Goal: Find specific page/section: Find specific page/section

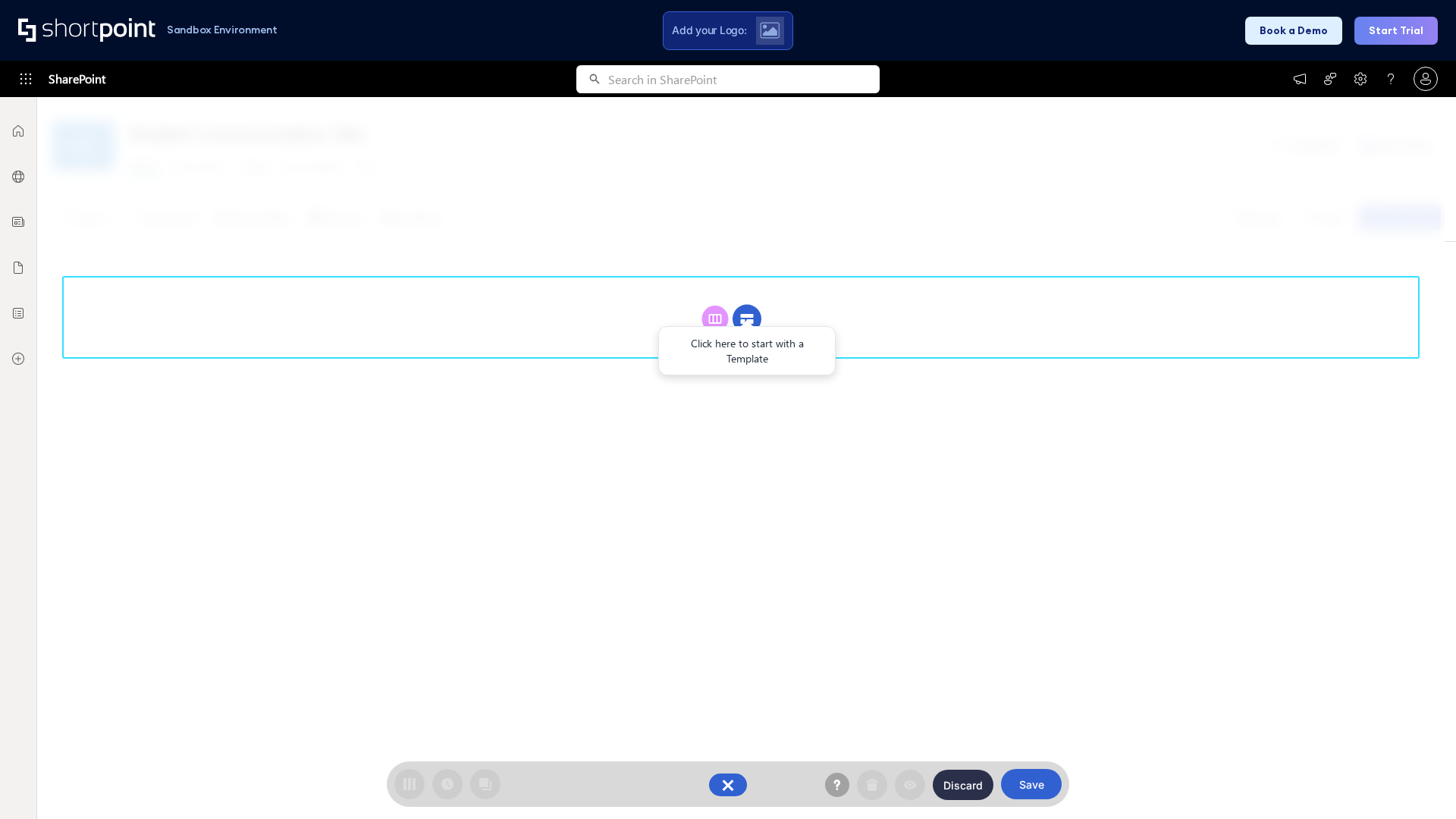
click at [747, 319] on circle at bounding box center [747, 319] width 29 height 29
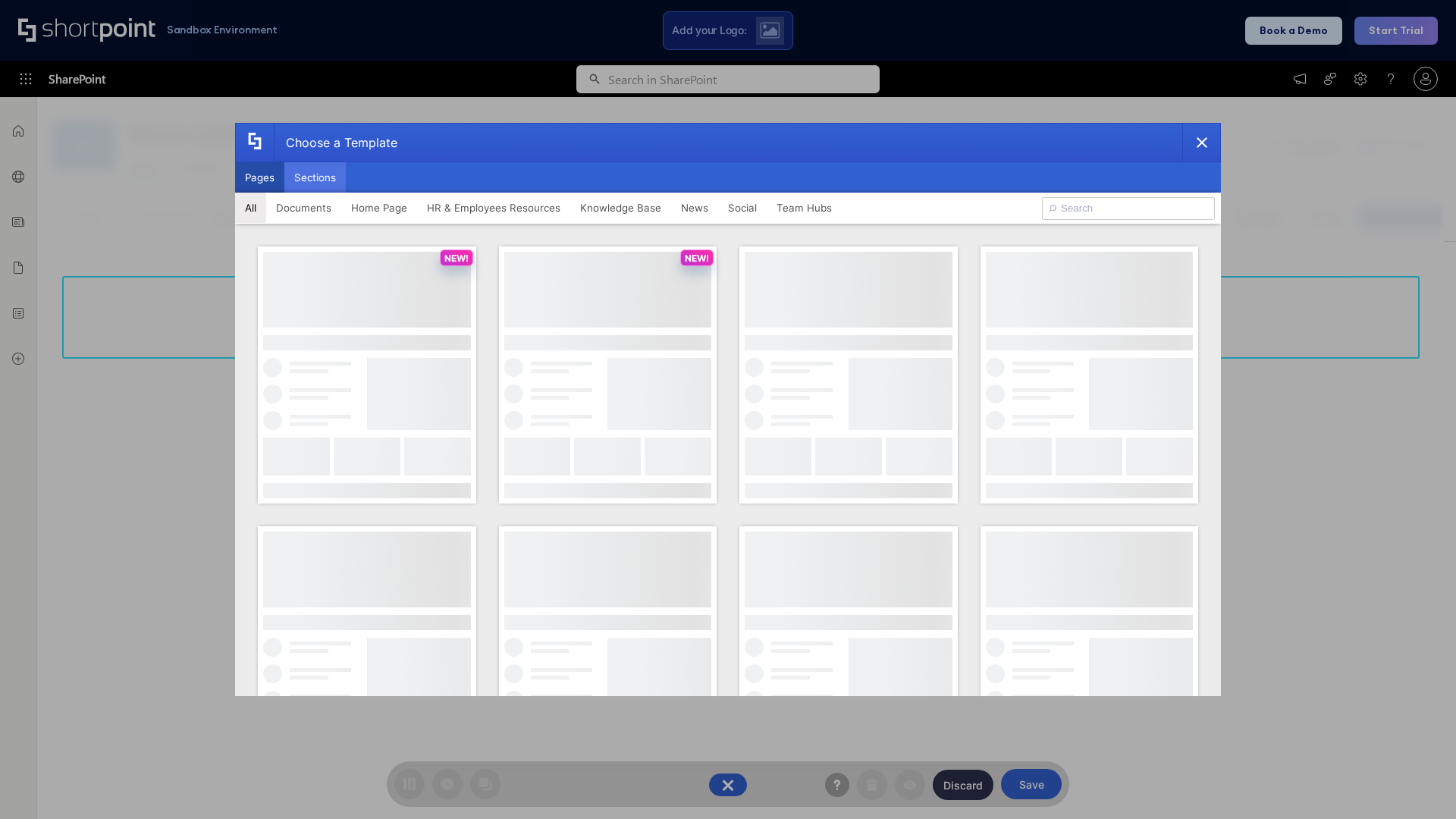
click at [315, 178] on button "Sections" at bounding box center [315, 178] width 62 height 30
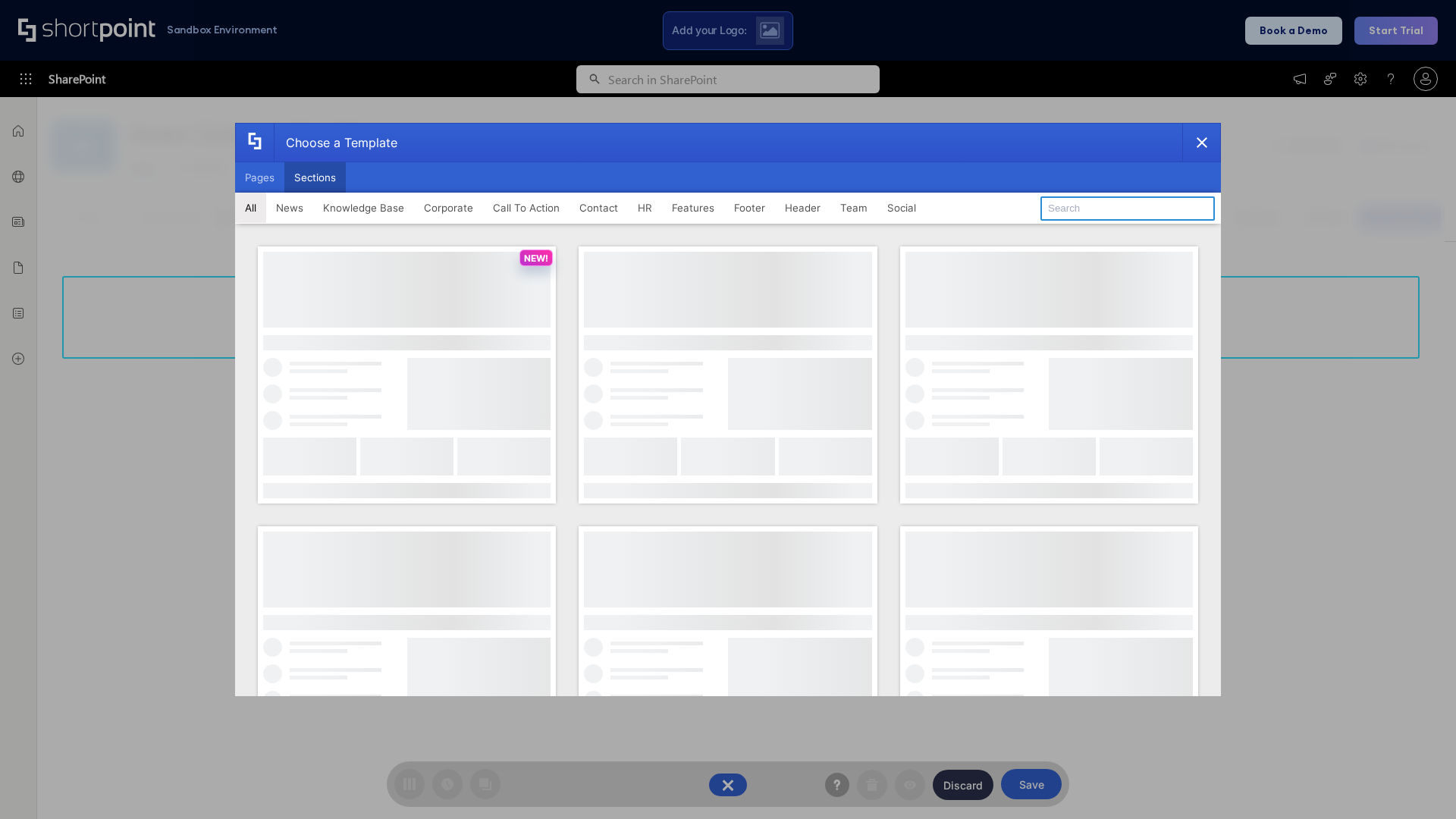
type input "Teams Basics"
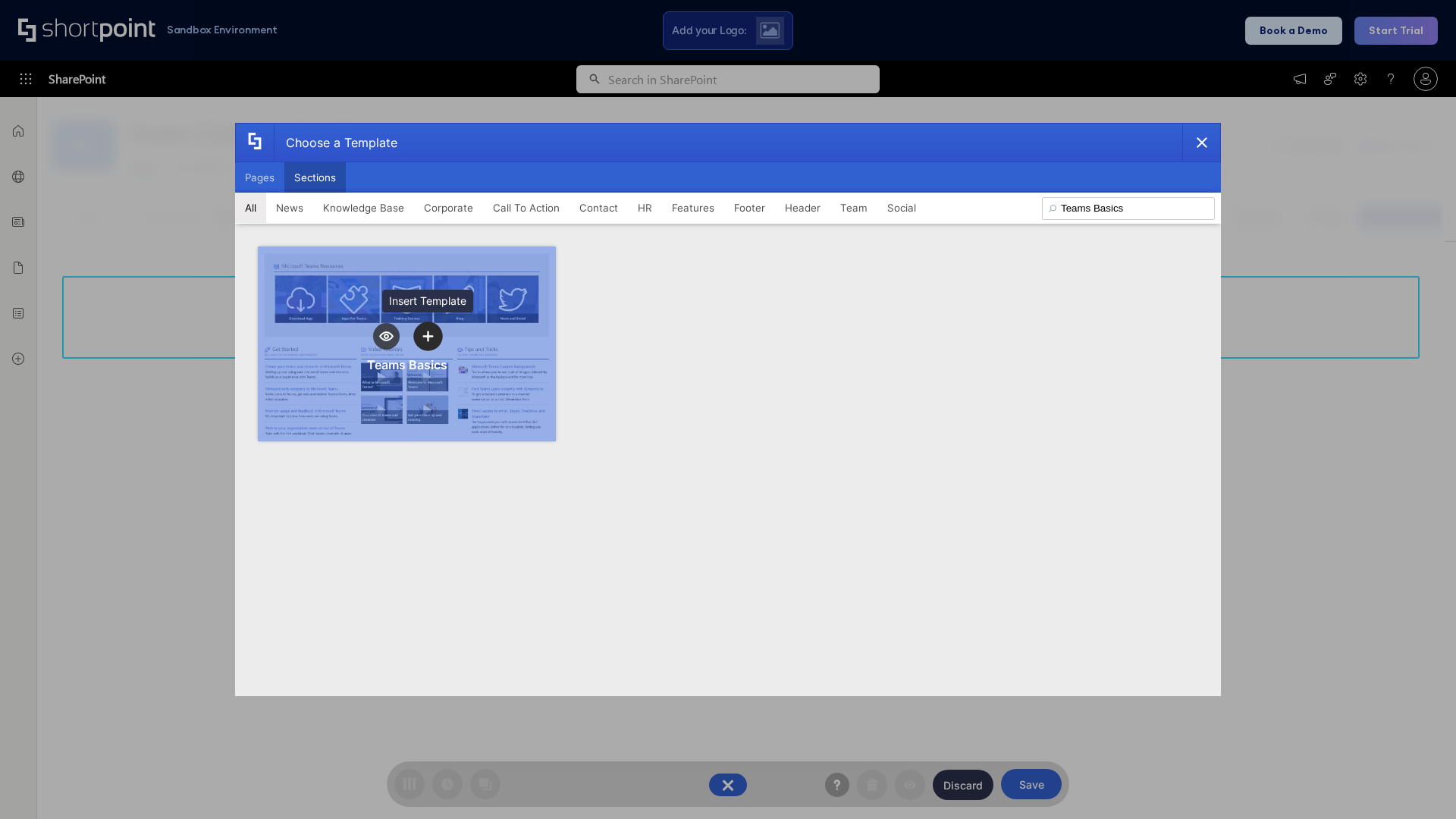
click at [428, 336] on icon "template selector" at bounding box center [427, 335] width 10 height 10
